Goal: Register for event/course

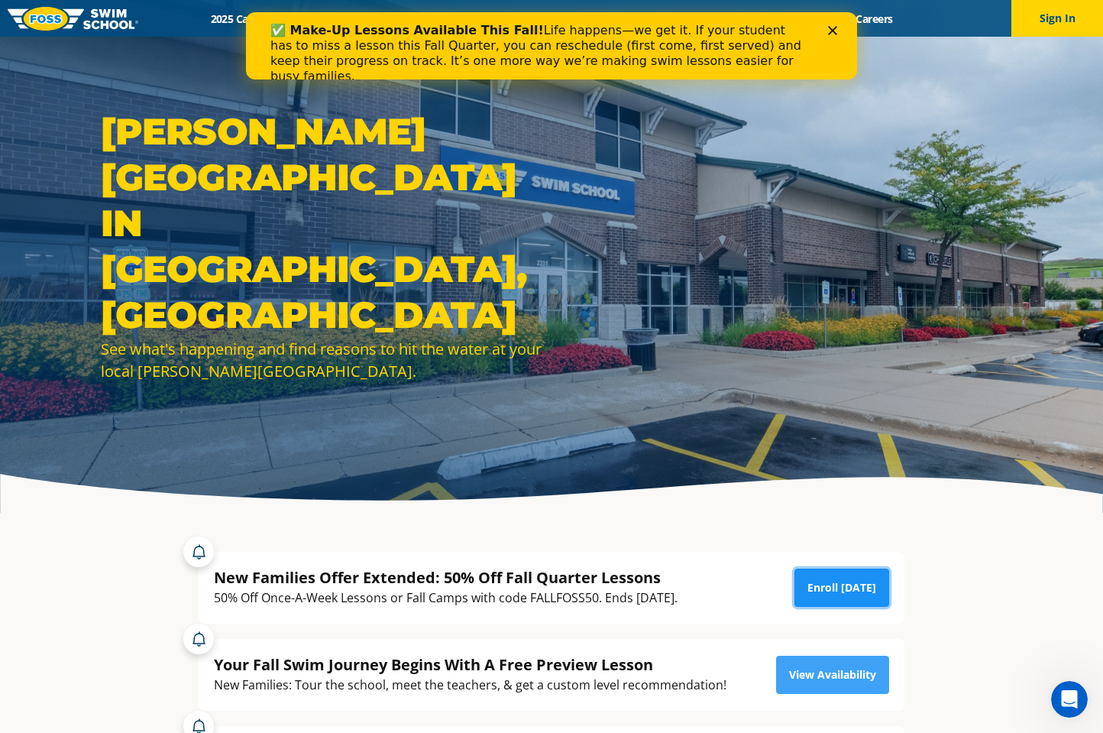
click at [837, 589] on link "Enroll Today" at bounding box center [842, 587] width 95 height 38
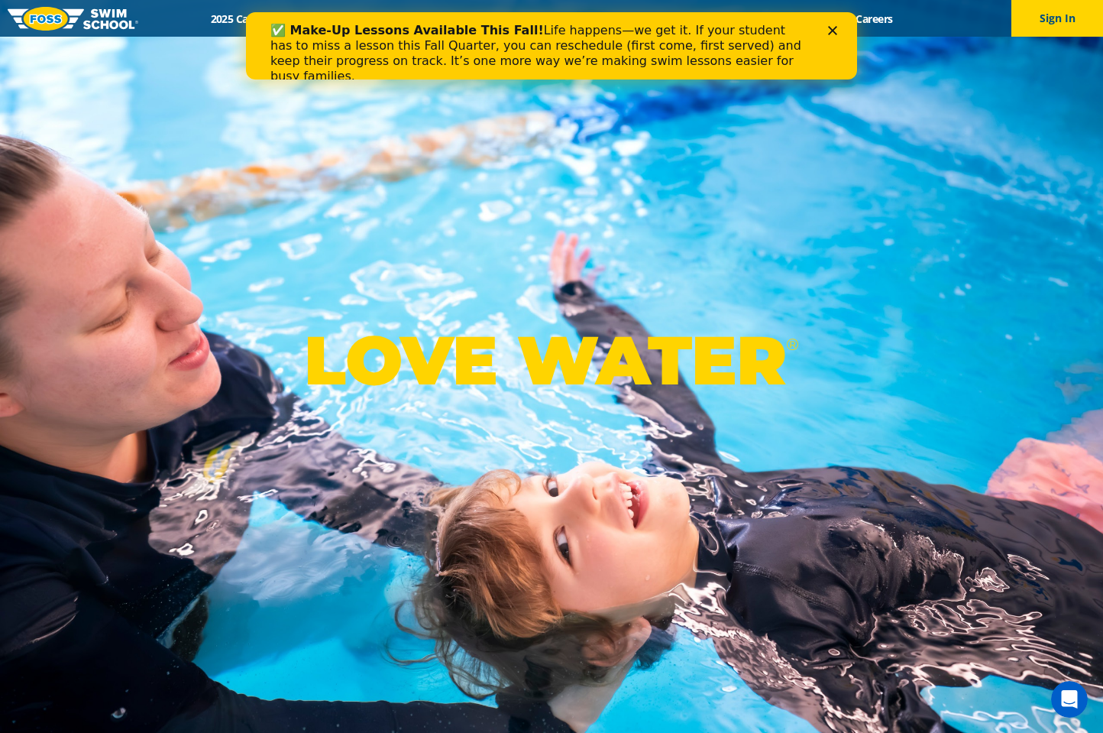
click at [830, 32] on icon "Close" at bounding box center [832, 30] width 9 height 9
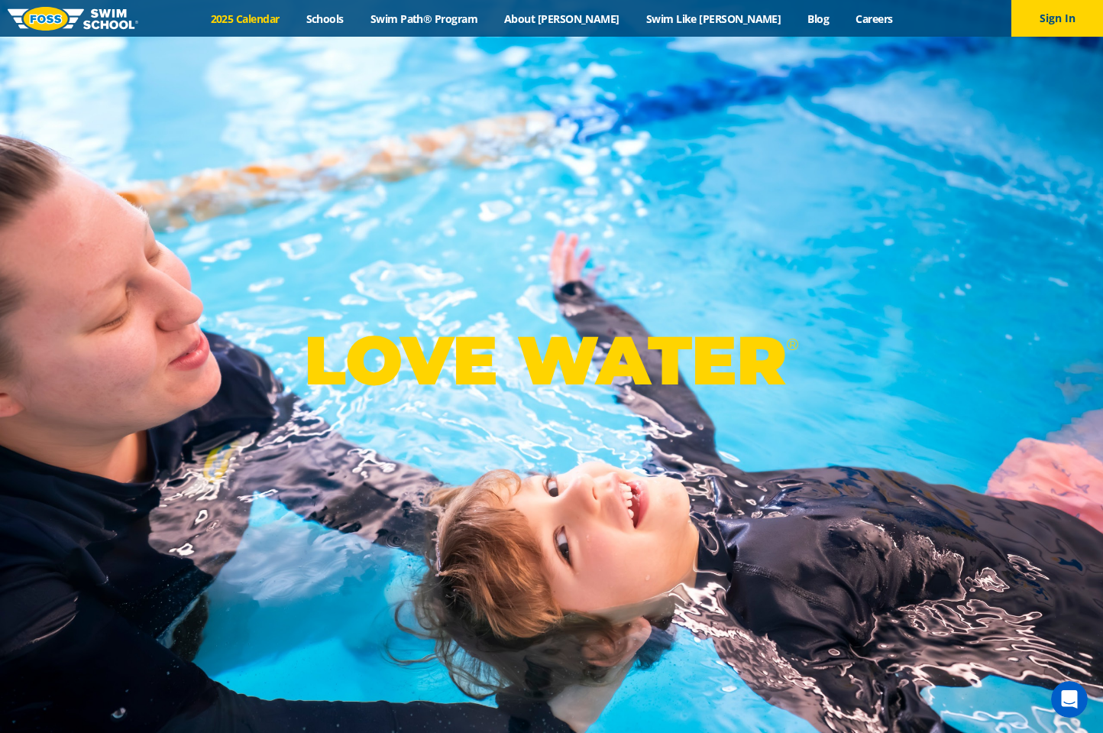
click at [293, 22] on link "2025 Calendar" at bounding box center [245, 18] width 96 height 15
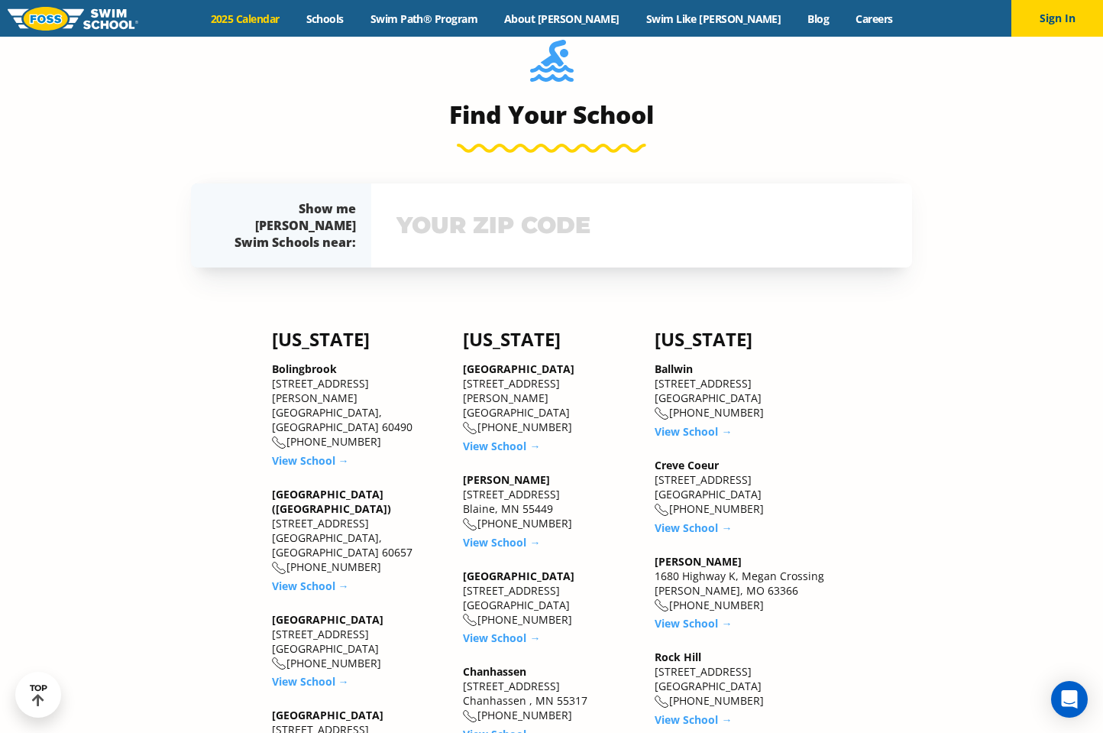
scroll to position [840, 0]
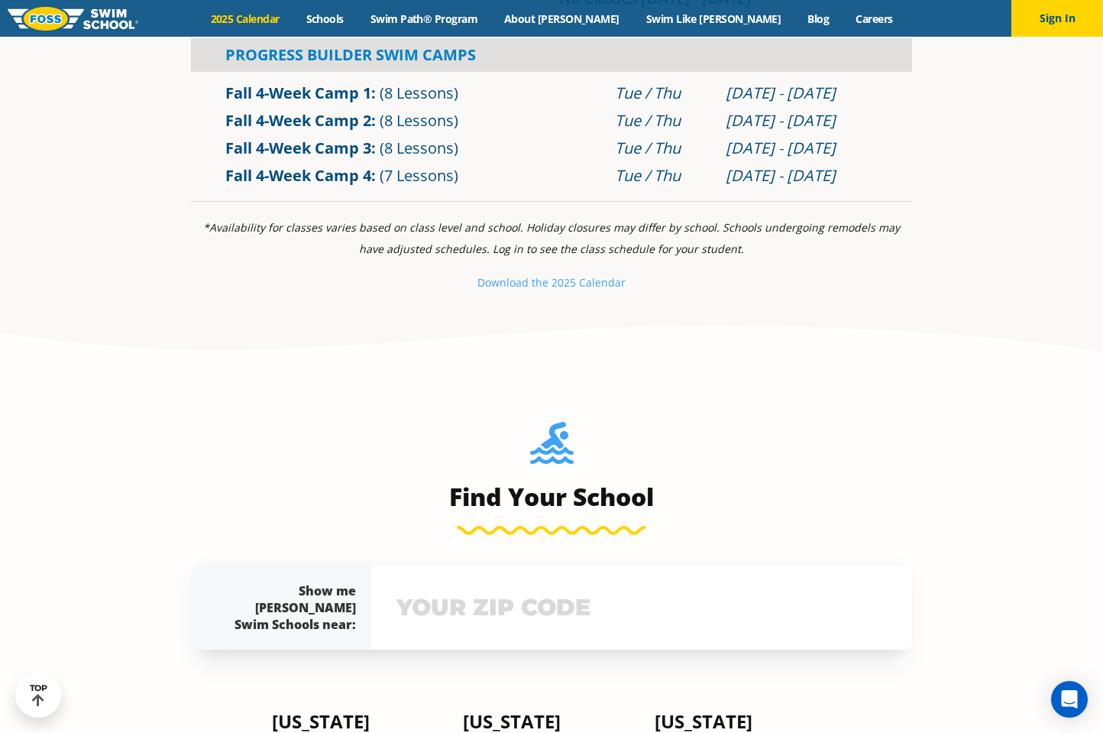
click at [928, 428] on section "Find Your School Show me Foss Swim Schools near: The Foss Swim School near me: …" at bounding box center [551, 508] width 1103 height 390
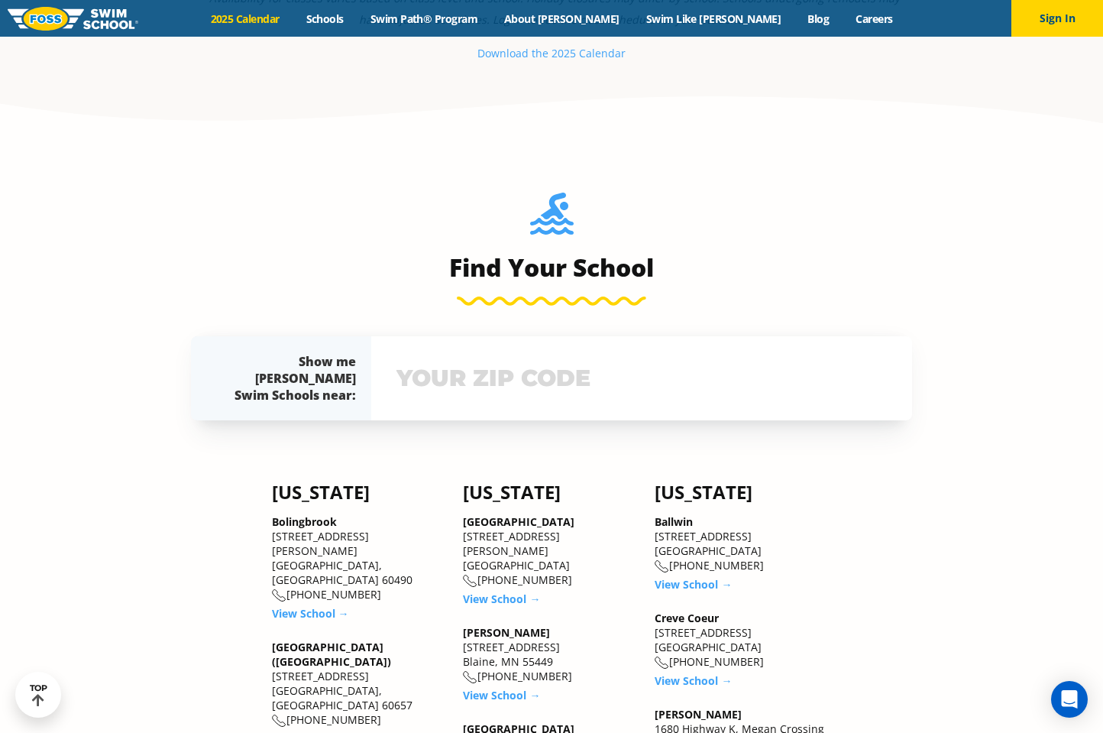
scroll to position [1299, 0]
